Goal: Task Accomplishment & Management: Use online tool/utility

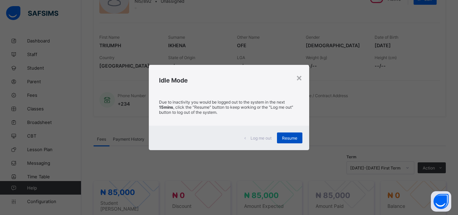
scroll to position [83, 0]
click at [289, 134] on div "Resume" at bounding box center [289, 137] width 25 height 11
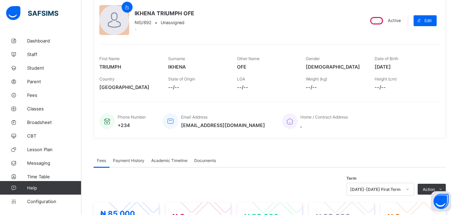
scroll to position [0, 0]
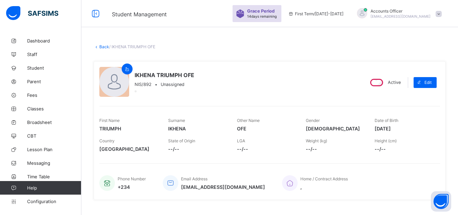
click at [104, 45] on link "Back" at bounding box center [104, 46] width 10 height 5
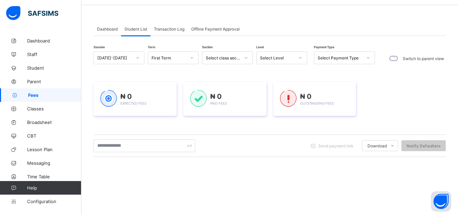
scroll to position [34, 0]
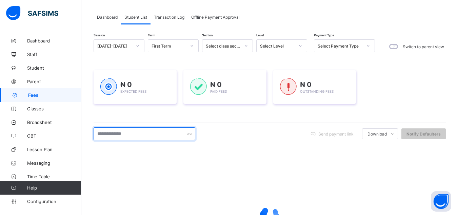
click at [164, 133] on input "text" at bounding box center [145, 133] width 102 height 13
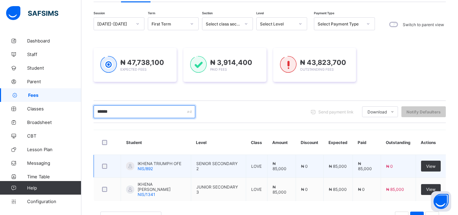
scroll to position [83, 0]
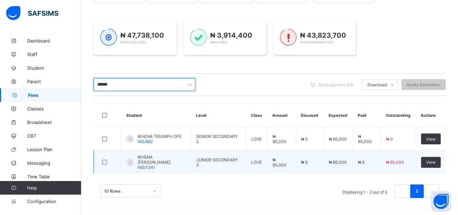
type input "******"
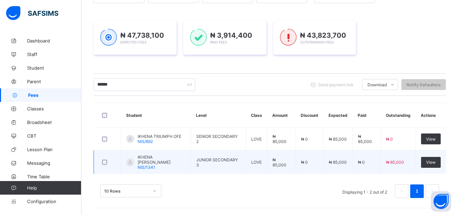
click at [185, 159] on span "IKHENA [PERSON_NAME]" at bounding box center [162, 159] width 48 height 10
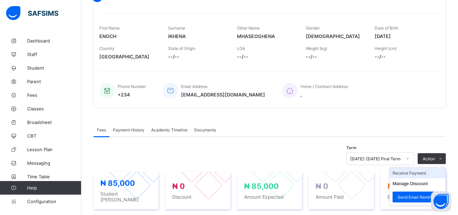
click at [421, 178] on li "Receive Payment" at bounding box center [418, 173] width 56 height 11
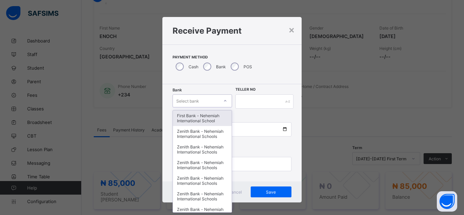
click at [208, 101] on div "Select bank" at bounding box center [196, 101] width 46 height 10
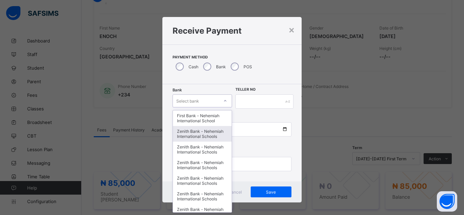
click at [206, 134] on div "Zenith Bank - Nehemiah International Schools" at bounding box center [202, 134] width 59 height 16
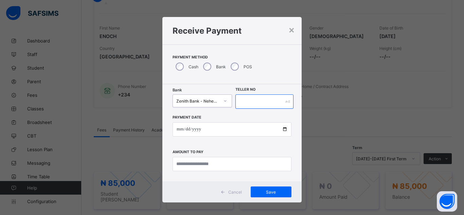
click at [256, 97] on input "text" at bounding box center [264, 101] width 58 height 14
type input "*****"
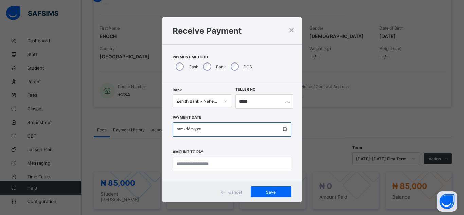
click at [283, 128] on input "date" at bounding box center [231, 129] width 119 height 14
type input "**********"
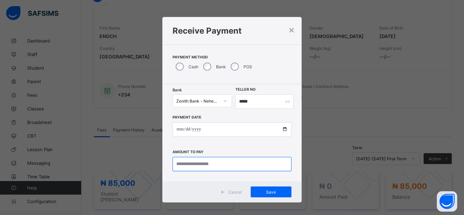
click at [218, 164] on input "currency" at bounding box center [231, 164] width 119 height 14
type input "********"
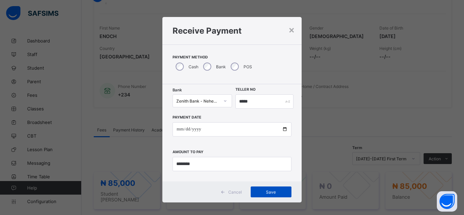
click at [273, 192] on span "Save" at bounding box center [271, 191] width 31 height 5
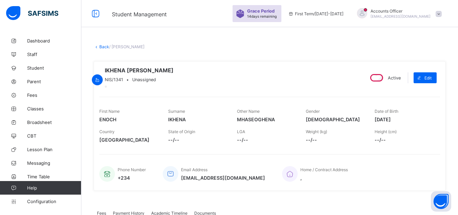
click at [101, 45] on link "Back" at bounding box center [104, 46] width 10 height 5
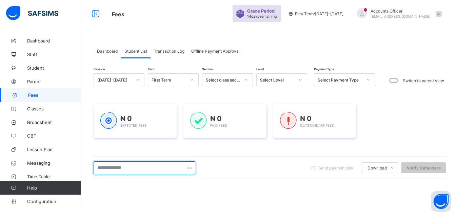
click at [148, 167] on input "text" at bounding box center [145, 167] width 102 height 13
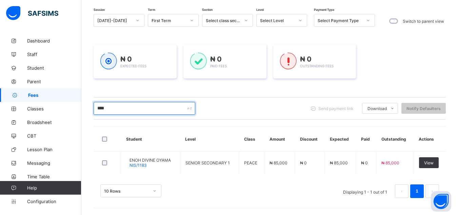
scroll to position [59, 0]
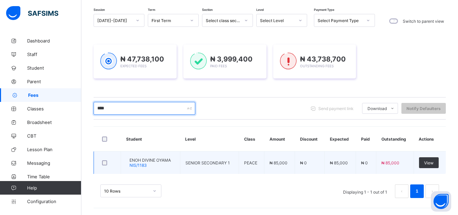
type input "****"
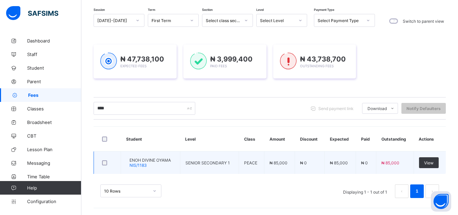
click at [169, 160] on span "ENOH DIVINE OYAMA" at bounding box center [150, 159] width 41 height 5
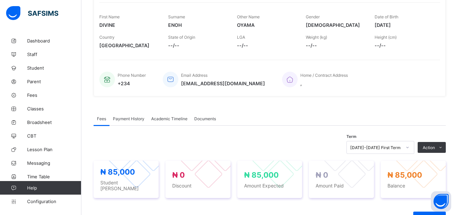
scroll to position [136, 0]
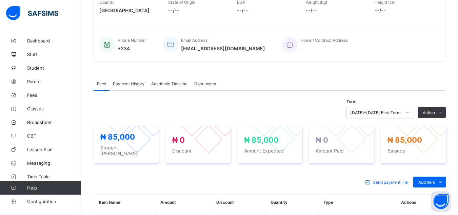
click at [0, 0] on li "Receive Payment" at bounding box center [0, 0] width 0 height 0
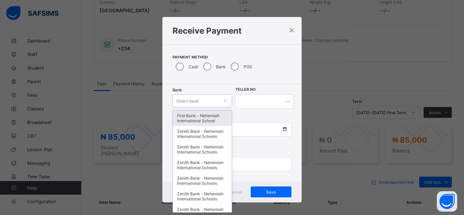
click at [209, 103] on div "Select bank" at bounding box center [196, 101] width 46 height 10
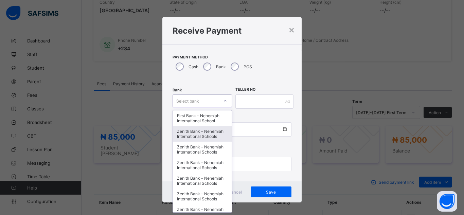
click at [188, 136] on div "Zenith Bank - Nehemiah International Schools" at bounding box center [202, 134] width 59 height 16
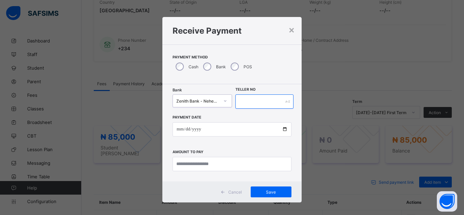
click at [247, 101] on input "text" at bounding box center [264, 101] width 58 height 14
type input "*****"
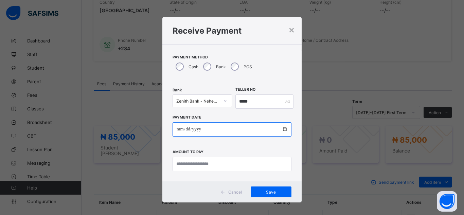
click at [282, 128] on input "date" at bounding box center [231, 129] width 119 height 14
type input "**********"
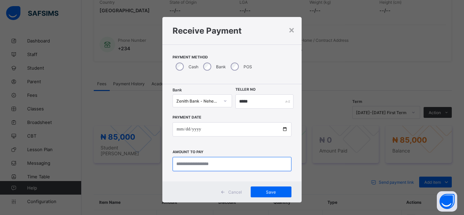
click at [220, 163] on input "currency" at bounding box center [231, 164] width 119 height 14
type input "********"
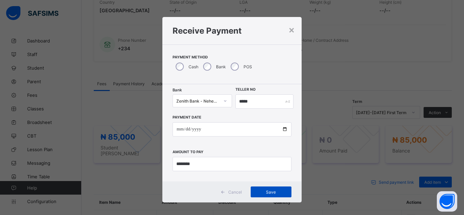
click at [277, 190] on span "Save" at bounding box center [271, 191] width 31 height 5
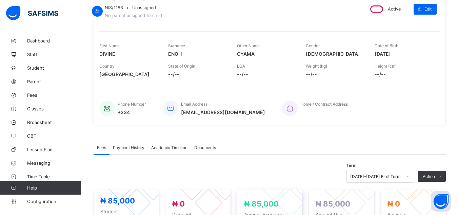
scroll to position [0, 0]
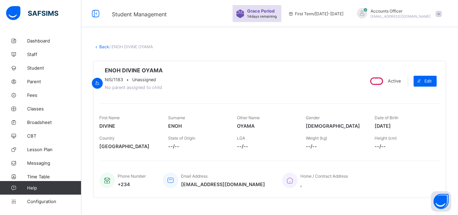
click at [102, 45] on link "Back" at bounding box center [104, 46] width 10 height 5
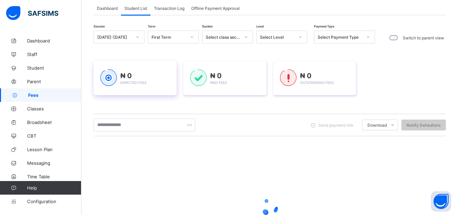
scroll to position [68, 0]
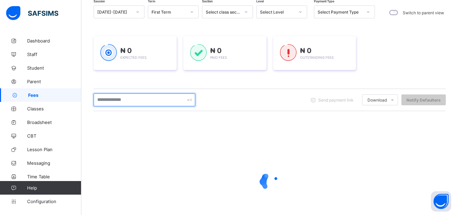
click at [157, 100] on input "text" at bounding box center [145, 99] width 102 height 13
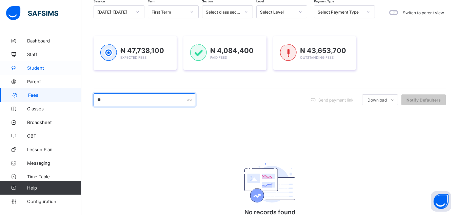
type input "*"
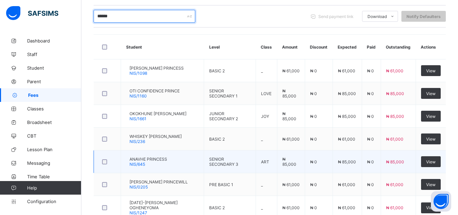
scroll to position [130, 0]
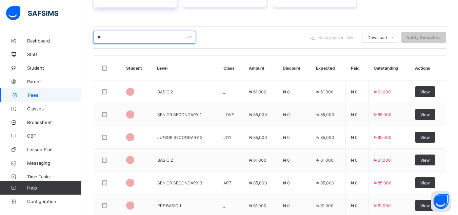
type input "*"
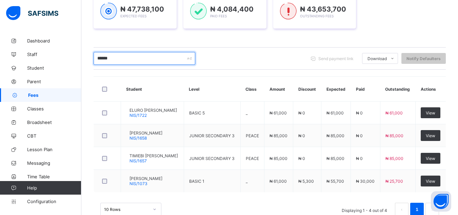
scroll to position [130, 0]
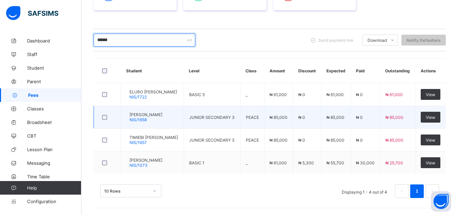
type input "******"
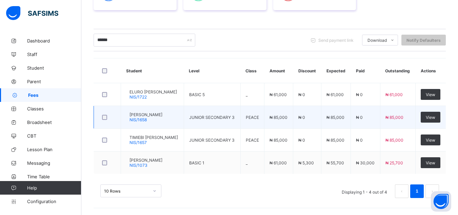
click at [163, 113] on span "[PERSON_NAME]" at bounding box center [146, 114] width 33 height 5
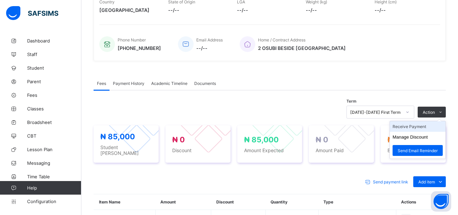
click at [422, 132] on li "Receive Payment" at bounding box center [418, 126] width 56 height 11
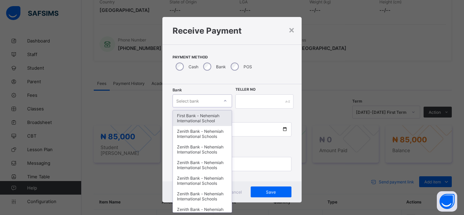
click at [206, 103] on div "Select bank" at bounding box center [196, 101] width 46 height 10
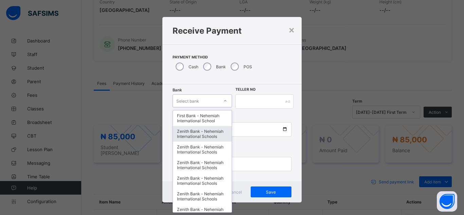
click at [203, 140] on div "Zenith Bank - Nehemiah International Schools" at bounding box center [202, 134] width 59 height 16
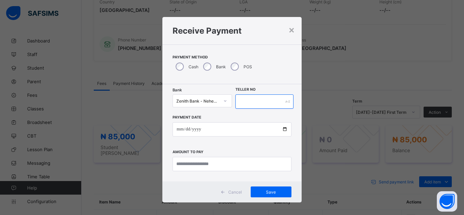
click at [243, 102] on input "text" at bounding box center [264, 101] width 58 height 14
type input "*****"
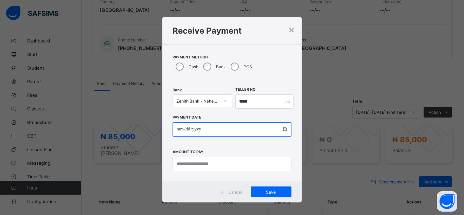
click at [282, 129] on input "date" at bounding box center [231, 129] width 119 height 14
type input "**********"
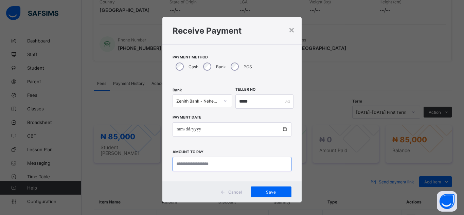
click at [232, 163] on input "currency" at bounding box center [231, 164] width 119 height 14
type input "********"
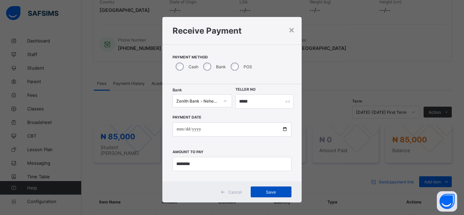
click at [263, 190] on span "Save" at bounding box center [271, 191] width 31 height 5
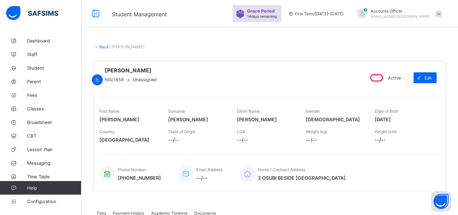
click at [105, 46] on link "Back" at bounding box center [104, 46] width 10 height 5
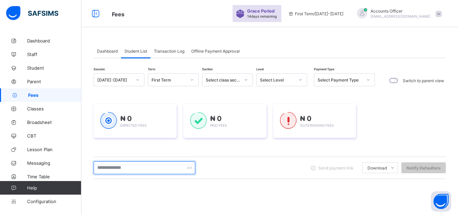
click at [171, 168] on input "text" at bounding box center [145, 167] width 102 height 13
type input "*********"
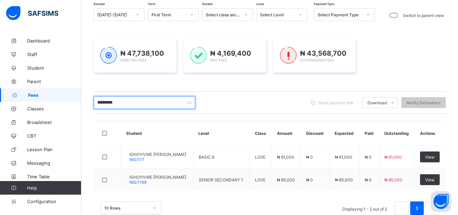
scroll to position [83, 0]
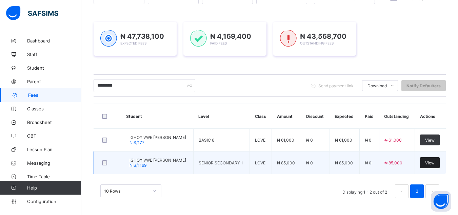
click at [435, 160] on span "View" at bounding box center [431, 162] width 10 height 5
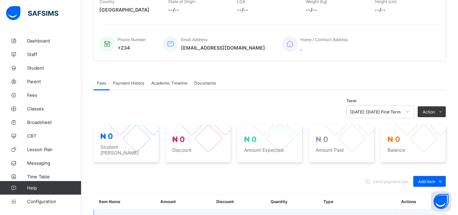
scroll to position [185, 0]
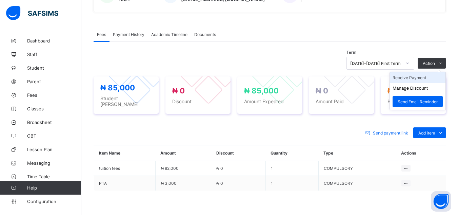
click at [423, 81] on li "Receive Payment" at bounding box center [418, 77] width 56 height 11
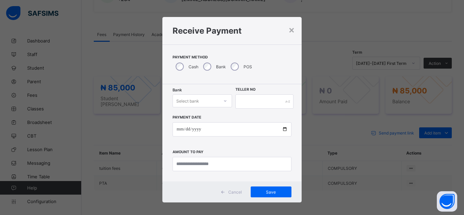
click at [212, 103] on div "Select bank" at bounding box center [196, 101] width 46 height 10
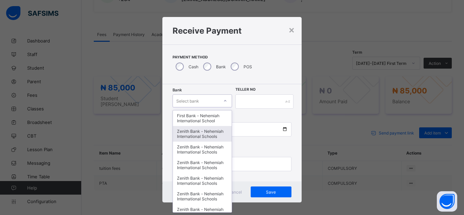
click at [212, 132] on div "Zenith Bank - Nehemiah International Schools" at bounding box center [202, 134] width 59 height 16
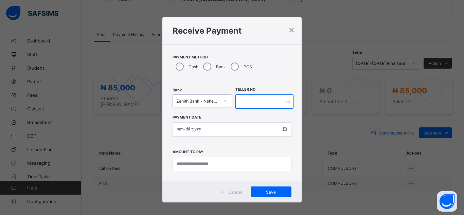
click at [254, 101] on input "text" at bounding box center [264, 101] width 58 height 14
type input "*****"
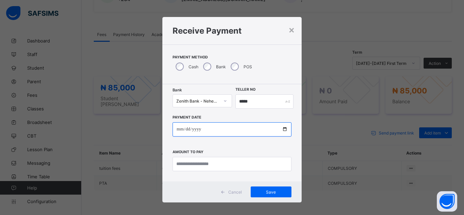
click at [283, 130] on input "date" at bounding box center [231, 129] width 119 height 14
type input "**********"
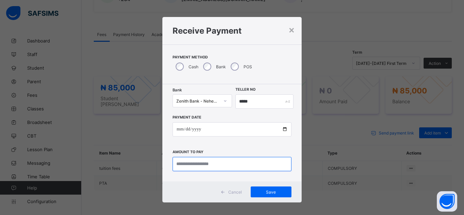
click at [214, 164] on input "currency" at bounding box center [231, 164] width 119 height 14
type input "********"
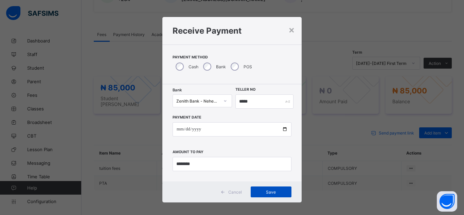
click at [269, 189] on span "Save" at bounding box center [271, 191] width 31 height 5
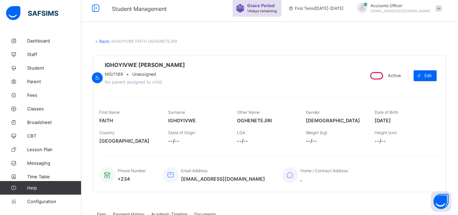
scroll to position [0, 0]
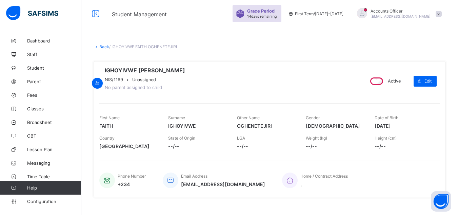
click at [105, 46] on link "Back" at bounding box center [104, 46] width 10 height 5
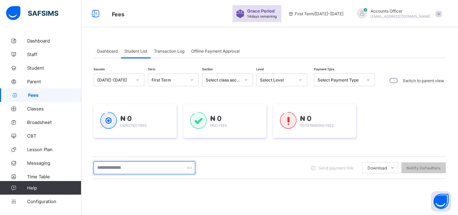
click at [170, 165] on input "text" at bounding box center [145, 167] width 102 height 13
type input "*****"
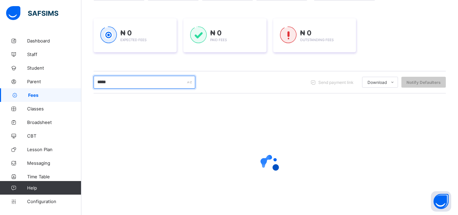
scroll to position [102, 0]
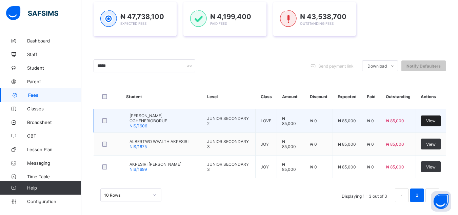
click at [432, 121] on span "View" at bounding box center [432, 120] width 10 height 5
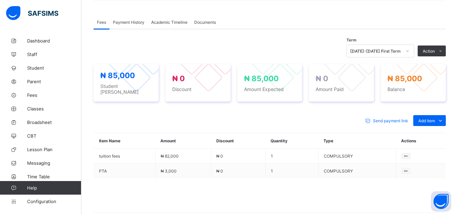
scroll to position [231, 0]
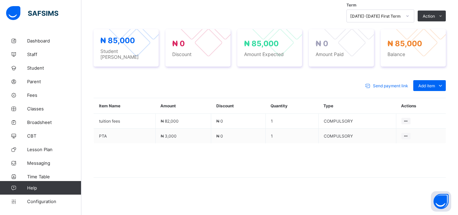
click at [0, 0] on li "Receive Payment" at bounding box center [0, 0] width 0 height 0
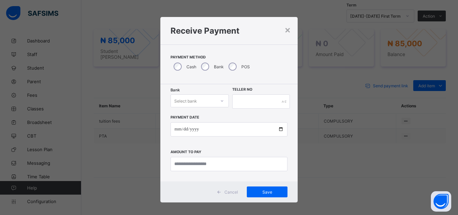
click at [220, 101] on icon at bounding box center [222, 100] width 4 height 7
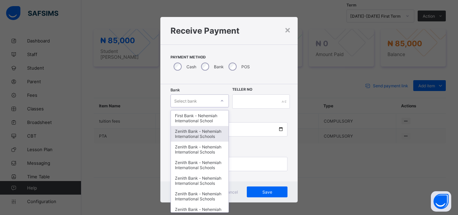
click at [196, 134] on div "Zenith Bank - Nehemiah International Schools" at bounding box center [200, 134] width 58 height 16
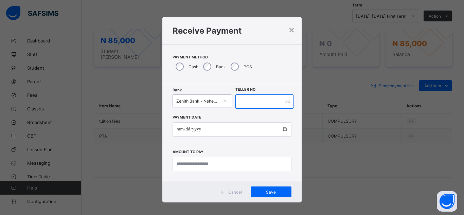
click at [271, 100] on input "text" at bounding box center [264, 101] width 58 height 14
type input "*****"
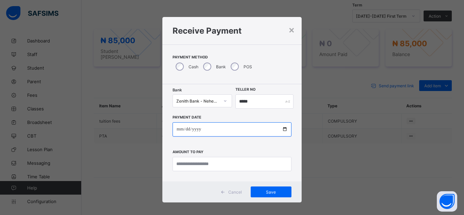
click at [284, 130] on input "date" at bounding box center [231, 129] width 119 height 14
type input "**********"
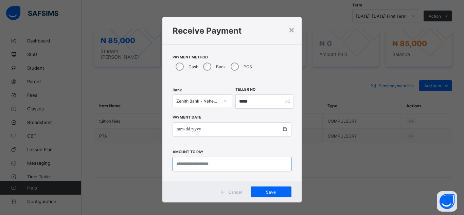
click at [215, 165] on input "currency" at bounding box center [231, 164] width 119 height 14
type input "********"
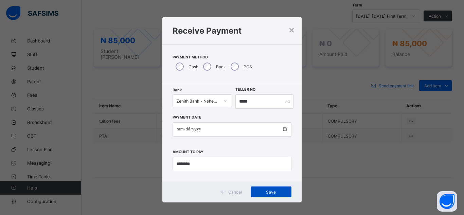
click at [277, 188] on div "Save" at bounding box center [270, 191] width 41 height 11
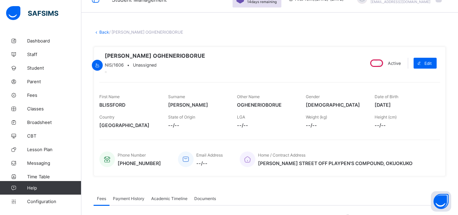
scroll to position [0, 0]
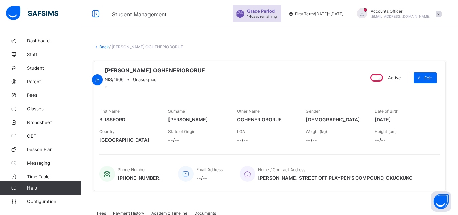
click at [102, 46] on link "Back" at bounding box center [104, 46] width 10 height 5
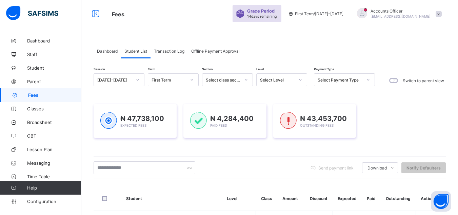
click at [169, 50] on span "Transaction Log" at bounding box center [169, 51] width 31 height 5
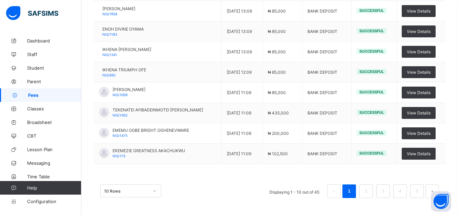
scroll to position [171, 0]
click at [156, 190] on div "10 Rows" at bounding box center [130, 190] width 61 height 13
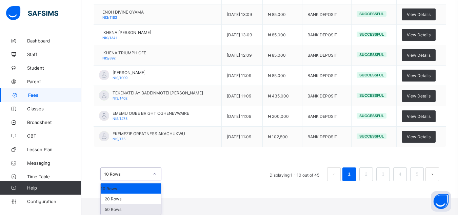
click at [128, 209] on div "50 Rows" at bounding box center [131, 209] width 60 height 11
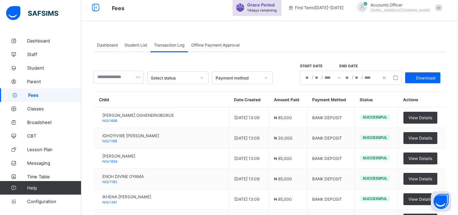
scroll to position [0, 0]
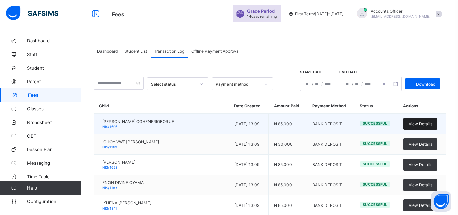
click at [433, 122] on span "View Details" at bounding box center [421, 123] width 24 height 5
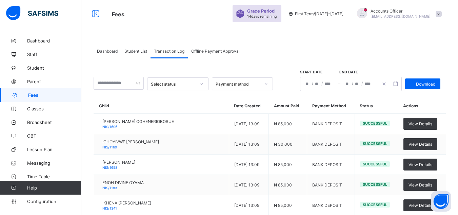
click at [228, 51] on span "Offline Payment Approval" at bounding box center [215, 51] width 49 height 5
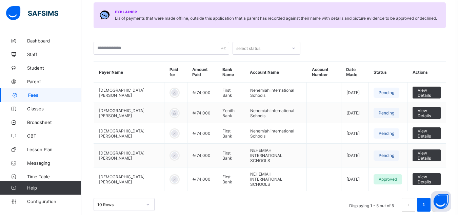
scroll to position [92, 0]
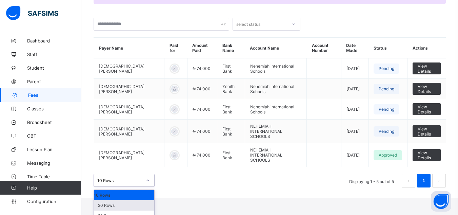
click at [148, 187] on div "option 20 Rows focused, 2 of 3. 3 results available. Use Up and Down to choose …" at bounding box center [124, 180] width 61 height 13
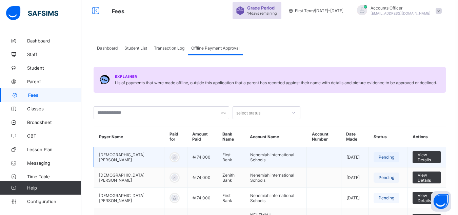
scroll to position [0, 0]
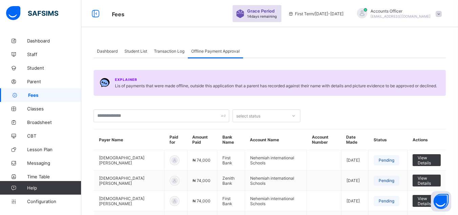
click at [107, 50] on span "Dashboard" at bounding box center [107, 51] width 21 height 5
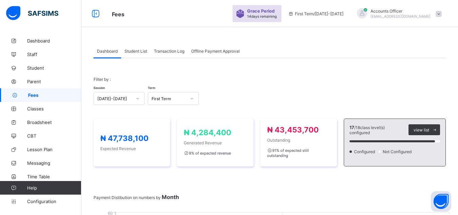
click at [133, 48] on div "Student List" at bounding box center [136, 51] width 30 height 14
